Goal: Find specific page/section: Find specific page/section

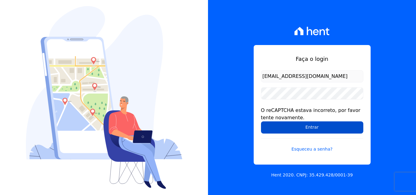
click at [299, 128] on input "Entrar" at bounding box center [312, 128] width 102 height 12
click at [308, 124] on input "Entrar" at bounding box center [312, 128] width 102 height 12
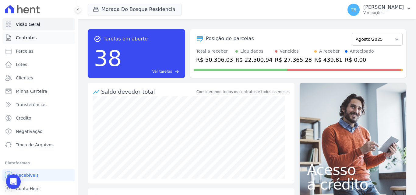
click at [43, 37] on link "Contratos" at bounding box center [38, 38] width 73 height 12
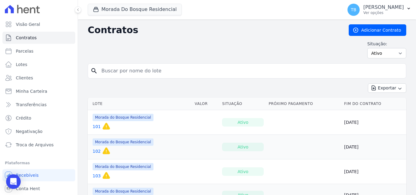
click at [168, 69] on input "search" at bounding box center [251, 71] width 306 height 12
click at [169, 49] on div "Situação: Ativo Todos Pausado Distratado Rascunho Expirado Encerrado" at bounding box center [247, 50] width 319 height 18
click at [233, 30] on h2 "Contratos" at bounding box center [213, 30] width 251 height 11
